Goal: Information Seeking & Learning: Learn about a topic

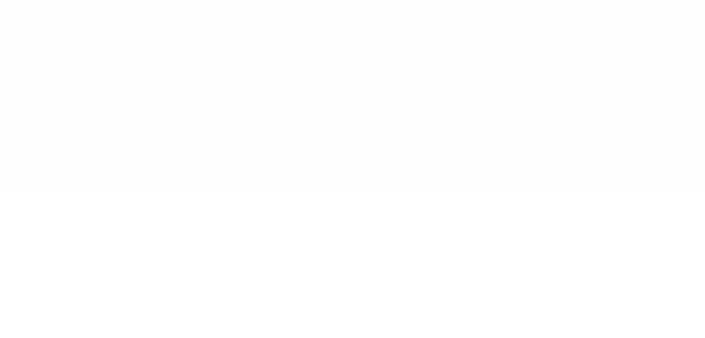
type input "******"
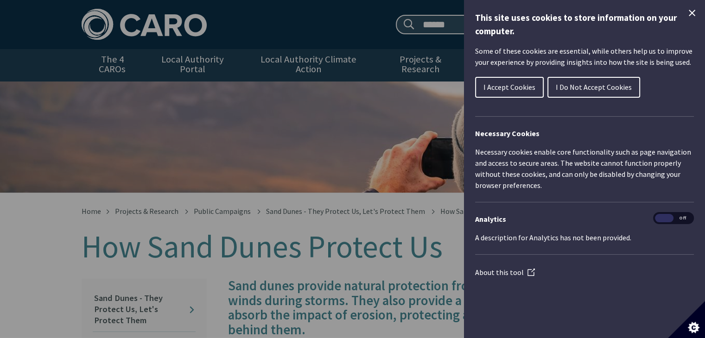
click at [691, 13] on icon "Close Cookie Control" at bounding box center [692, 13] width 6 height 6
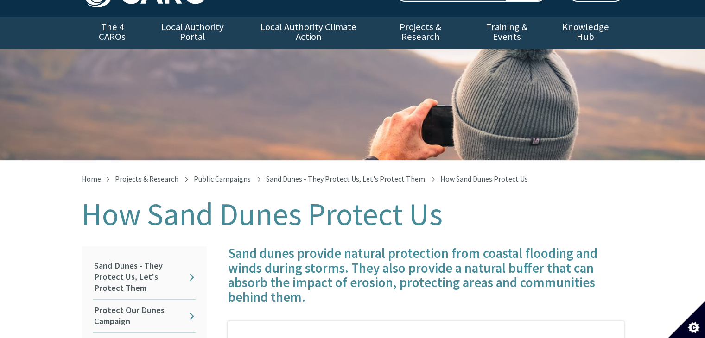
scroll to position [46, 0]
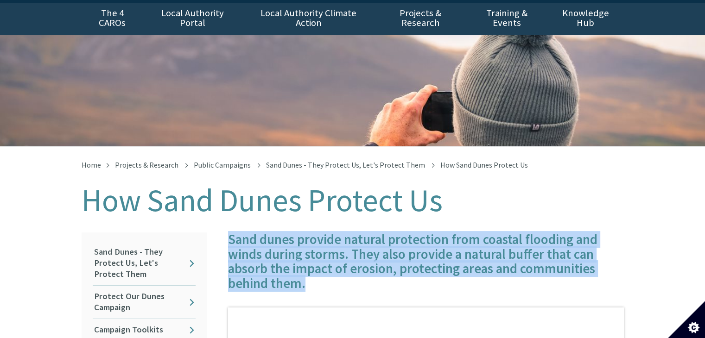
drag, startPoint x: 228, startPoint y: 224, endPoint x: 305, endPoint y: 282, distance: 97.1
click at [267, 246] on h4 "Sand dunes provide natural protection from coastal flooding and winds during st…" at bounding box center [426, 262] width 396 height 59
drag, startPoint x: 252, startPoint y: 236, endPoint x: 296, endPoint y: 272, distance: 57.0
click at [312, 276] on h4 "Sand dunes provide natural protection from coastal flooding and winds during st…" at bounding box center [426, 262] width 396 height 59
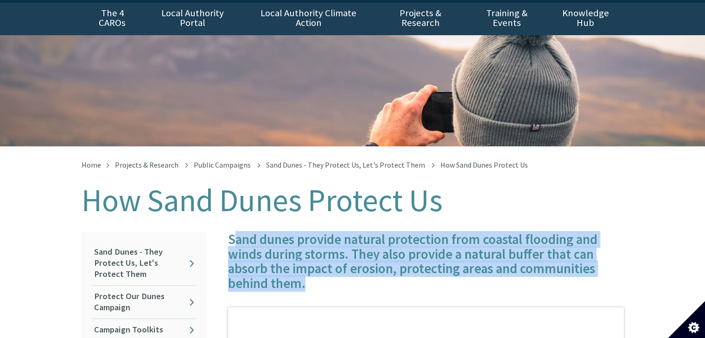
click at [240, 246] on h4 "Sand dunes provide natural protection from coastal flooding and winds during st…" at bounding box center [426, 262] width 396 height 59
drag, startPoint x: 224, startPoint y: 230, endPoint x: 305, endPoint y: 281, distance: 96.2
copy h4 "Sand dunes provide natural protection from coastal flooding and winds during st…"
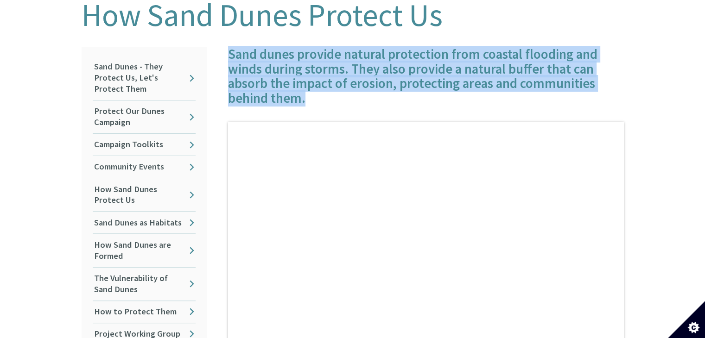
scroll to position [324, 0]
